Goal: Task Accomplishment & Management: Manage account settings

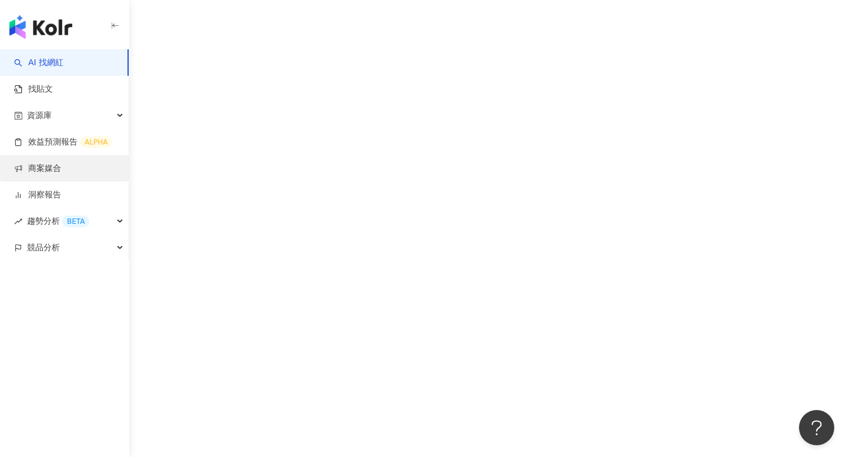
click at [61, 163] on link "商案媒合" at bounding box center [37, 169] width 47 height 12
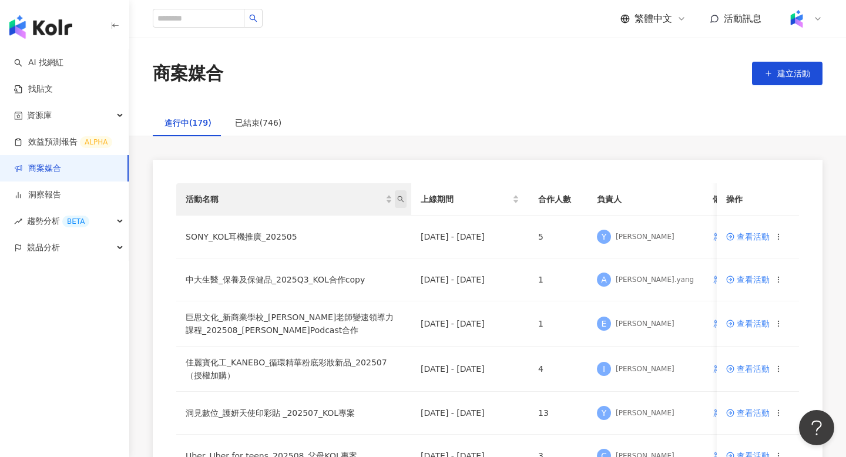
click at [402, 203] on span "活動名稱" at bounding box center [401, 199] width 12 height 18
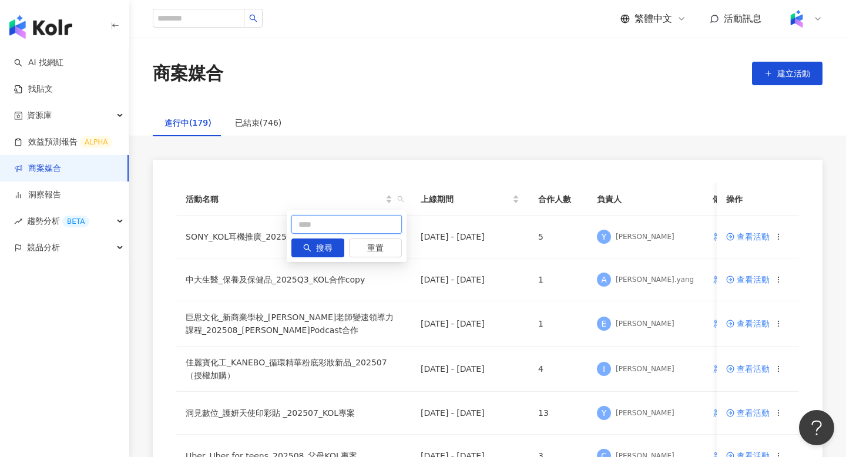
click at [357, 222] on input "text" at bounding box center [346, 224] width 110 height 19
type input "**"
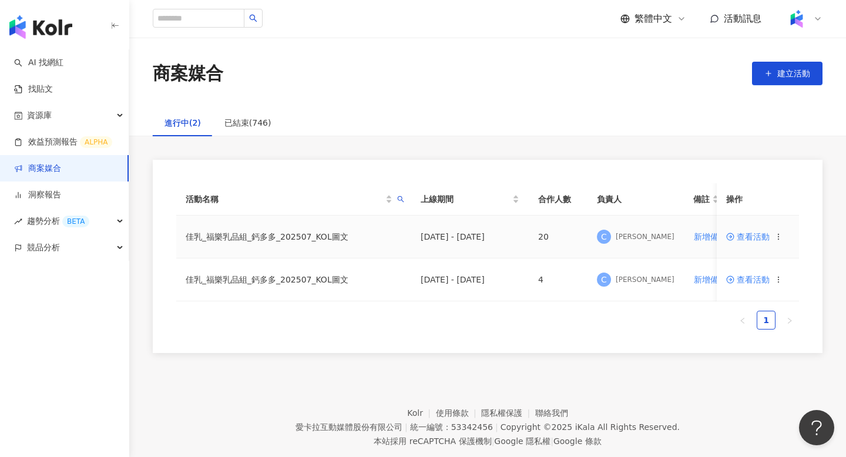
click at [743, 231] on td "查看活動" at bounding box center [758, 237] width 82 height 43
click at [744, 240] on span "查看活動" at bounding box center [747, 237] width 43 height 8
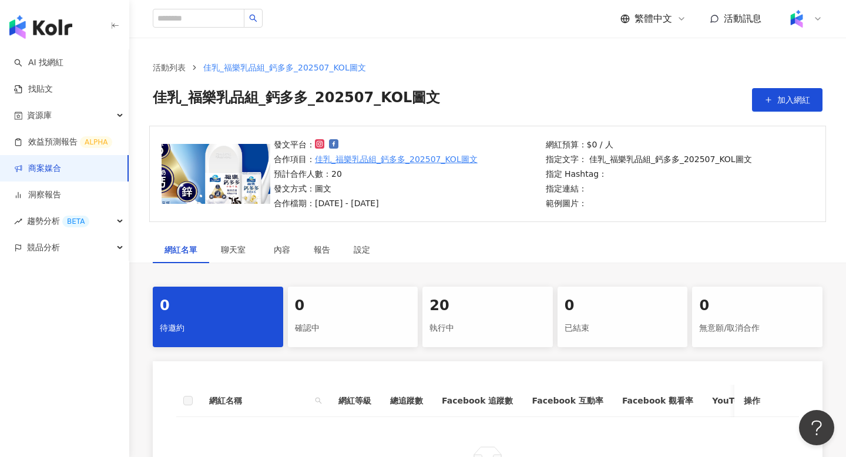
click at [490, 303] on div "20" at bounding box center [487, 306] width 116 height 20
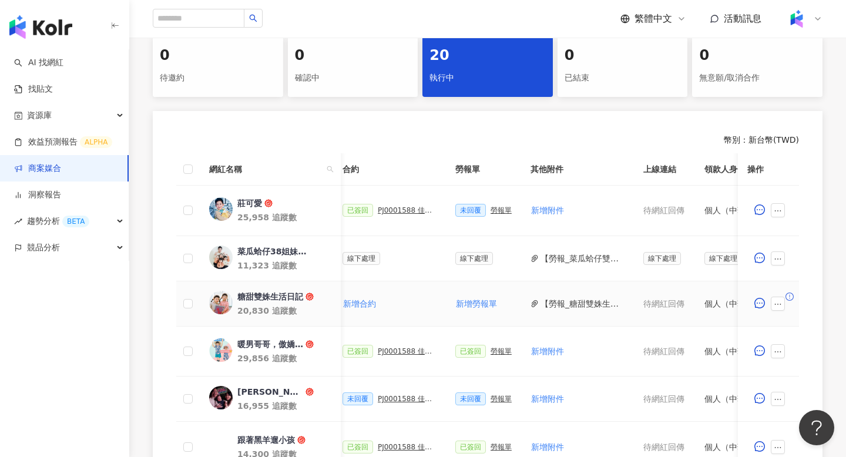
scroll to position [0, 337]
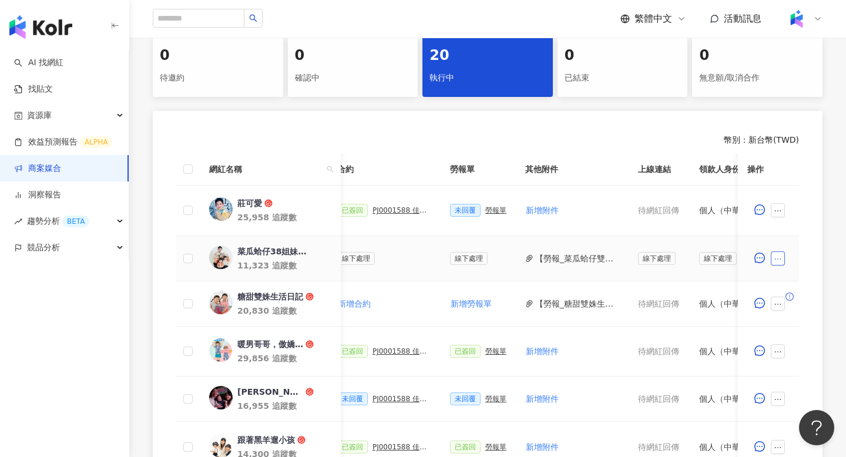
click at [780, 256] on icon "ellipsis" at bounding box center [778, 259] width 8 height 8
click at [800, 82] on span "新增附件" at bounding box center [796, 77] width 33 height 9
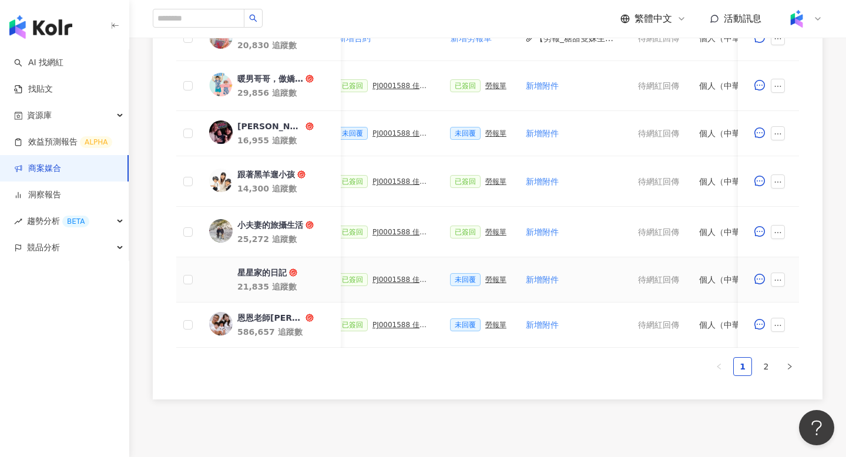
scroll to position [567, 0]
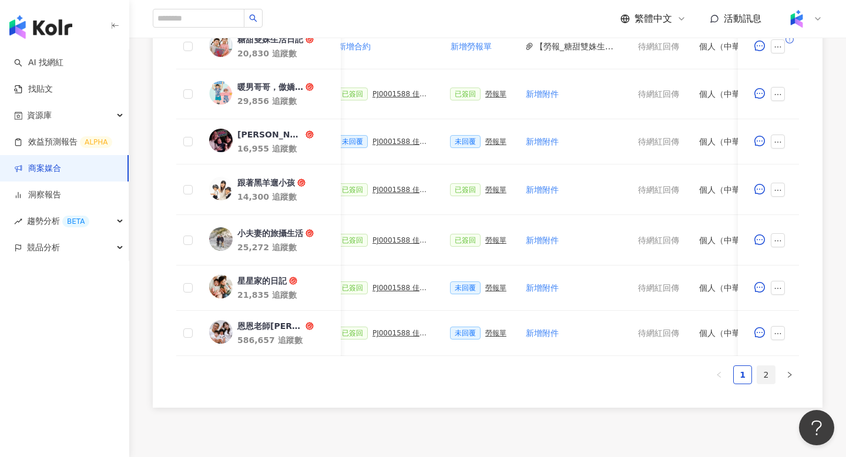
click at [761, 379] on link "2" at bounding box center [766, 375] width 18 height 18
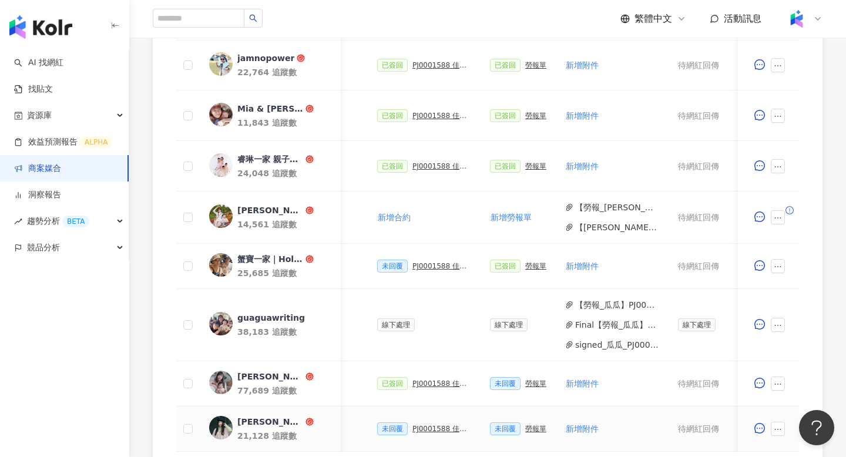
scroll to position [482, 0]
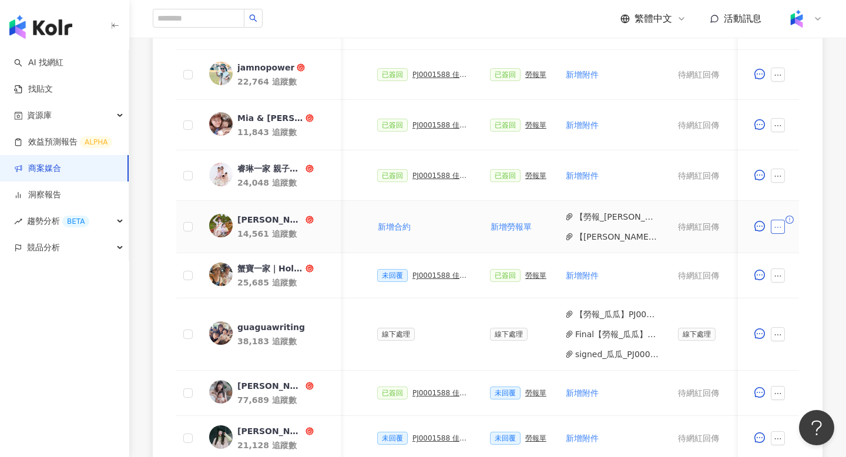
click at [771, 227] on button "button" at bounding box center [778, 227] width 14 height 14
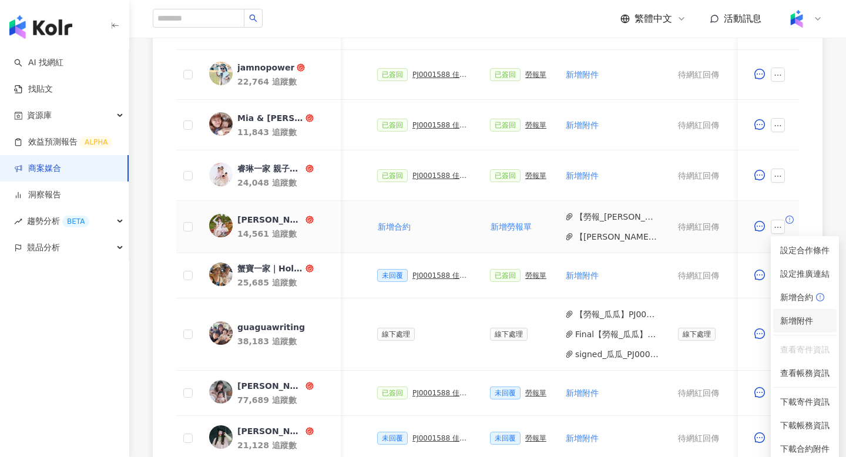
click at [802, 318] on span "新增附件" at bounding box center [796, 320] width 33 height 9
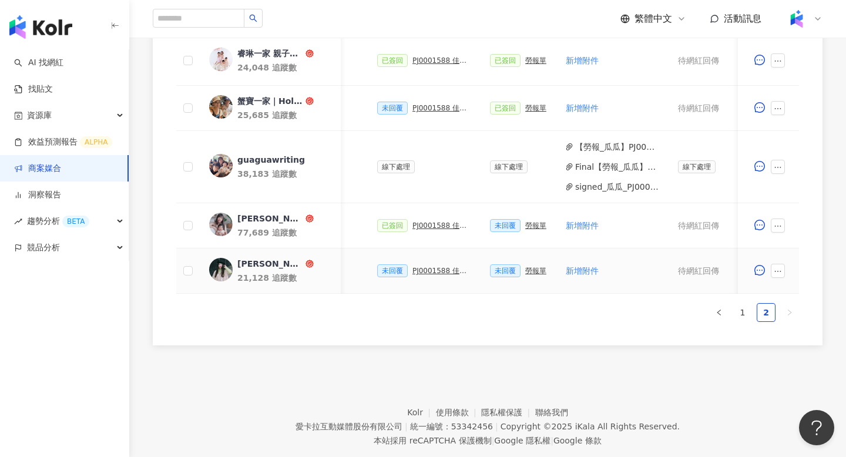
scroll to position [668, 0]
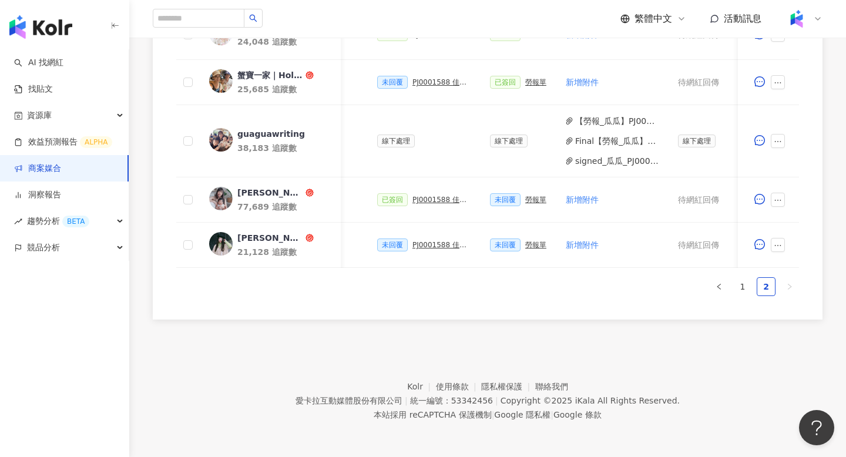
click at [744, 298] on div "網紅名稱 合作總酬勞 (含稅) 合作項目 推廣連結 合約 勞報單 其他附件 上線連結 領款人身份 備註 付款狀態 操作 恩恩老師EanTV 586,657 追…" at bounding box center [487, 21] width 623 height 570
click at [744, 297] on div "網紅名稱 合作總酬勞 (含稅) 合作項目 推廣連結 合約 勞報單 其他附件 上線連結 領款人身份 備註 付款狀態 操作 恩恩老師EanTV 586,657 追…" at bounding box center [487, 21] width 623 height 570
click at [744, 294] on link "1" at bounding box center [743, 287] width 18 height 18
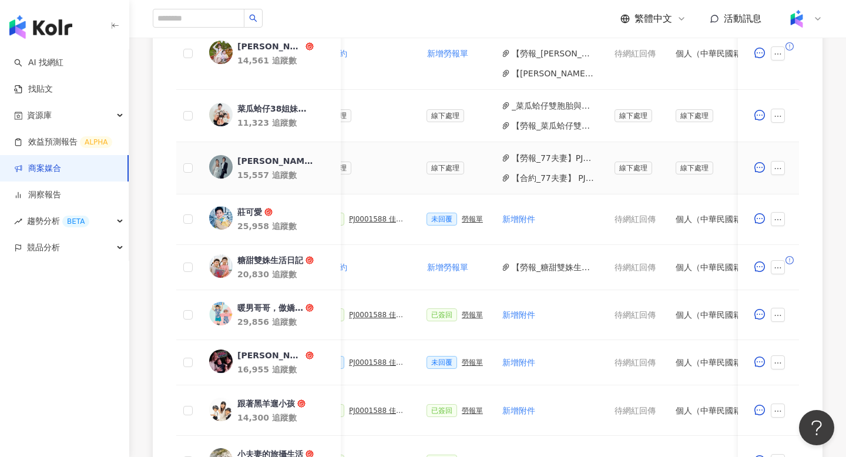
scroll to position [0, 406]
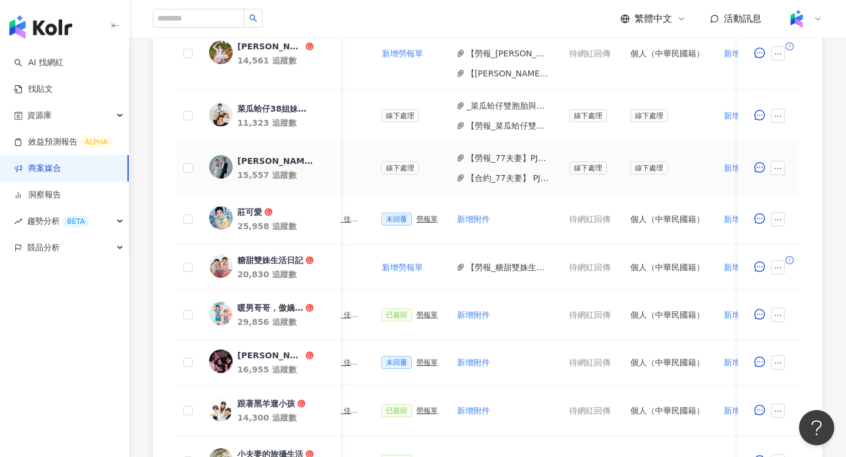
click at [494, 176] on button "【合約_77夫妻】 PJ0001588 佳乳_福樂乳品組_鈣多多_202507_KOL圖文.pdf" at bounding box center [508, 178] width 84 height 13
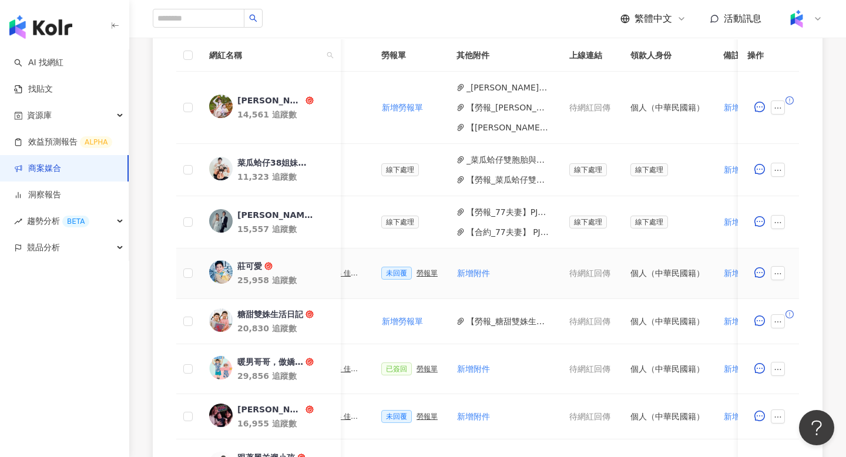
scroll to position [347, 0]
